Goal: Task Accomplishment & Management: Use online tool/utility

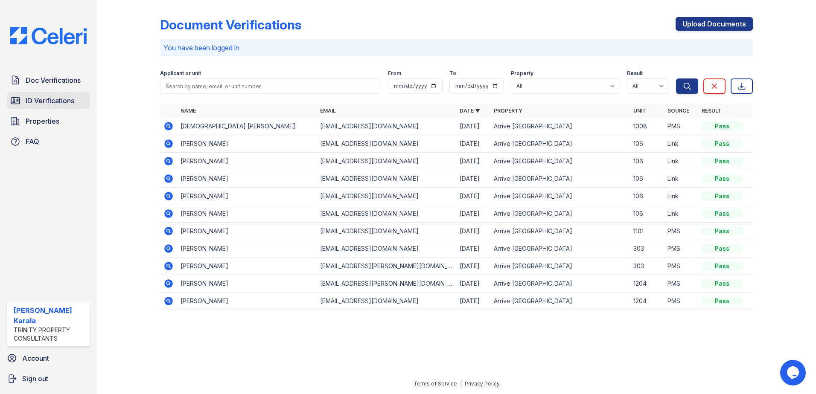
click at [23, 97] on link "ID Verifications" at bounding box center [48, 100] width 83 height 17
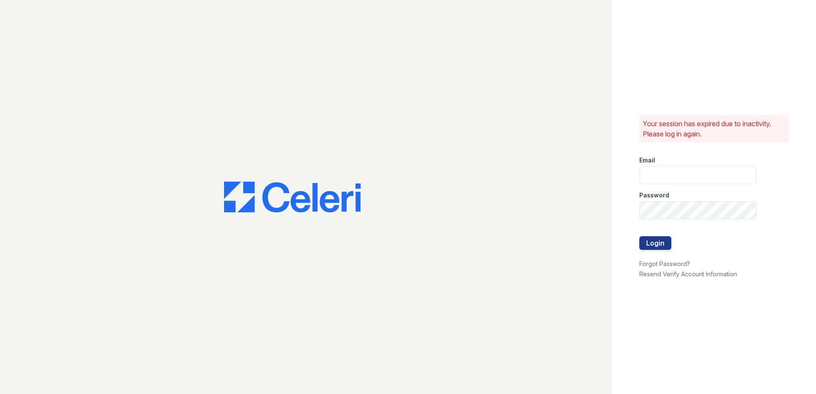
click at [34, 97] on div at bounding box center [306, 197] width 612 height 394
type input "mkarala@trinity-pm.com"
click at [655, 245] on button "Login" at bounding box center [655, 243] width 32 height 14
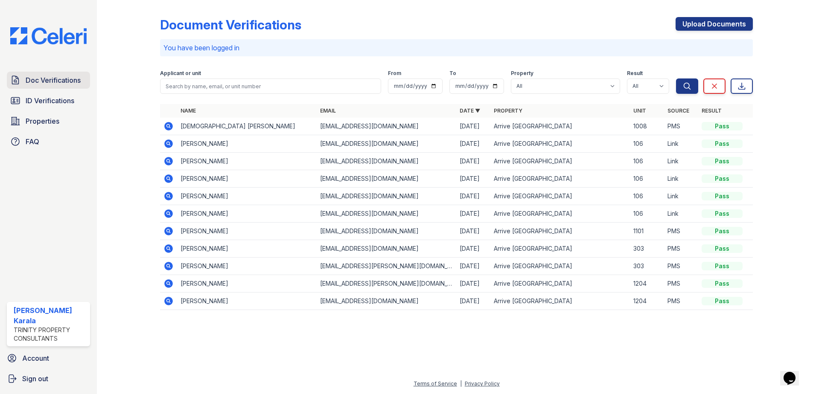
click at [70, 81] on span "Doc Verifications" at bounding box center [53, 80] width 55 height 10
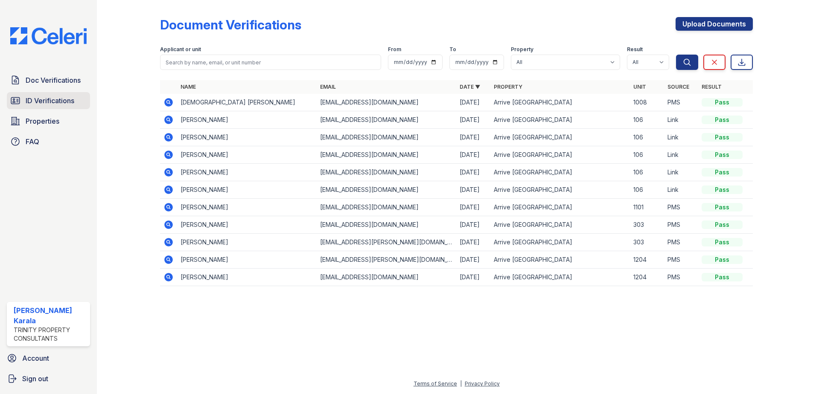
click at [62, 101] on span "ID Verifications" at bounding box center [50, 101] width 49 height 10
